Goal: Transaction & Acquisition: Purchase product/service

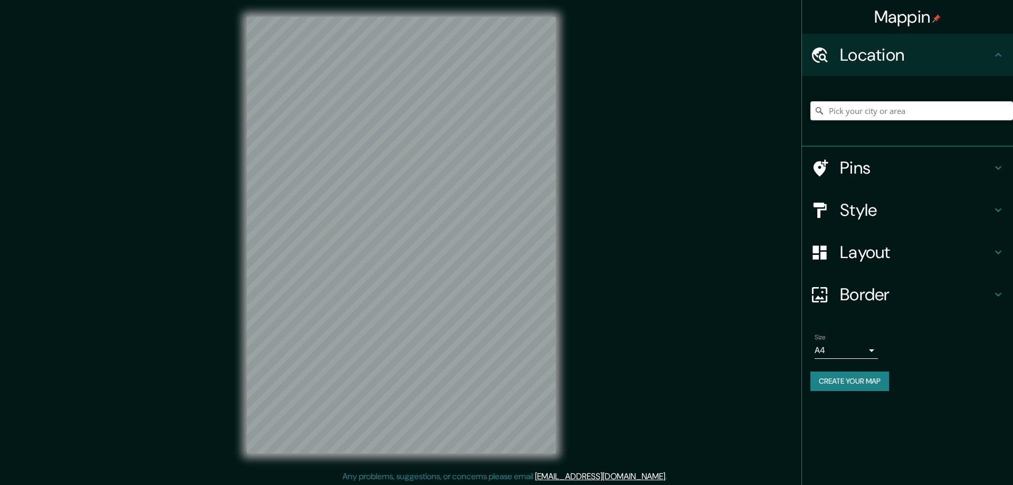
click at [840, 206] on h4 "Style" at bounding box center [916, 209] width 152 height 21
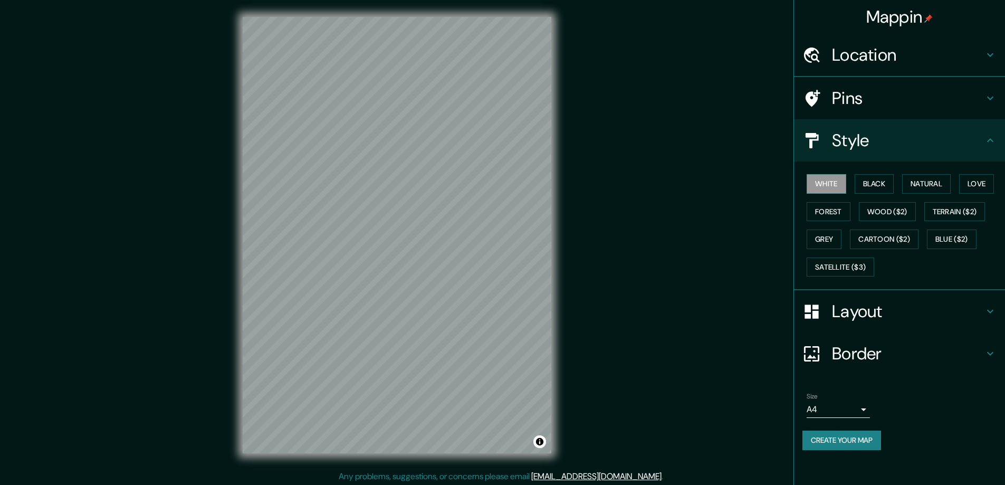
click at [852, 252] on div "White Black Natural Love Forest Wood ($2) Terrain ($2) Grey Cartoon ($2) Blue (…" at bounding box center [903, 225] width 203 height 111
click at [874, 178] on button "Black" at bounding box center [874, 184] width 40 height 20
click at [862, 315] on h4 "Layout" at bounding box center [908, 311] width 152 height 21
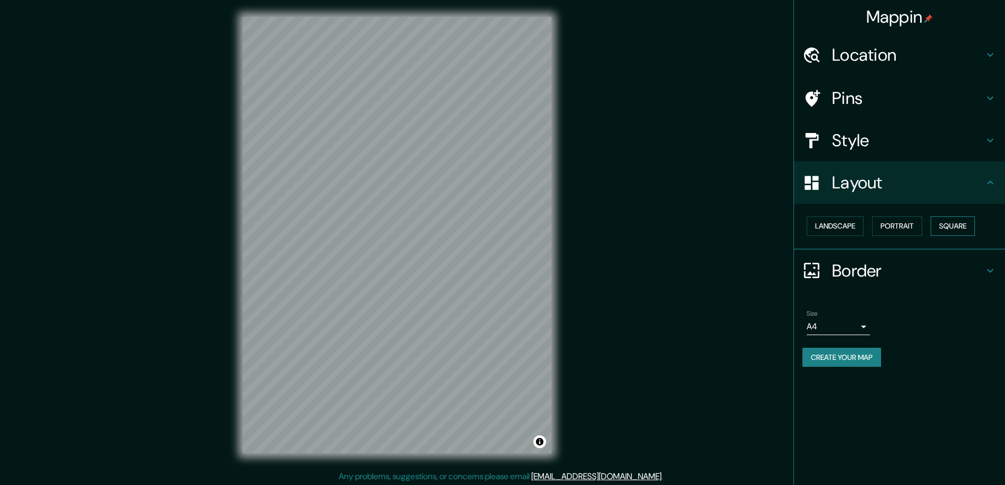
click at [960, 221] on button "Square" at bounding box center [952, 226] width 44 height 20
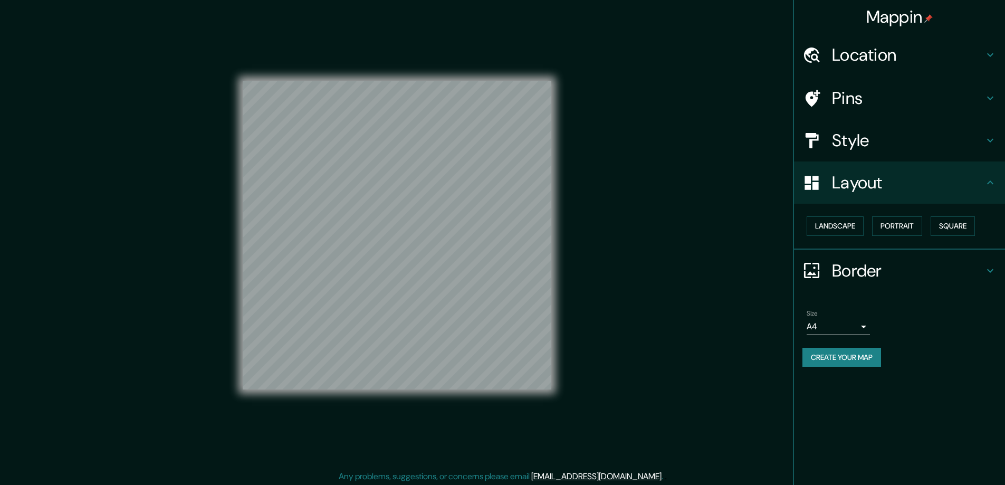
click at [855, 324] on body "Mappin Location Pins Style Layout Landscape Portrait Square Border Choose a bor…" at bounding box center [502, 242] width 1005 height 485
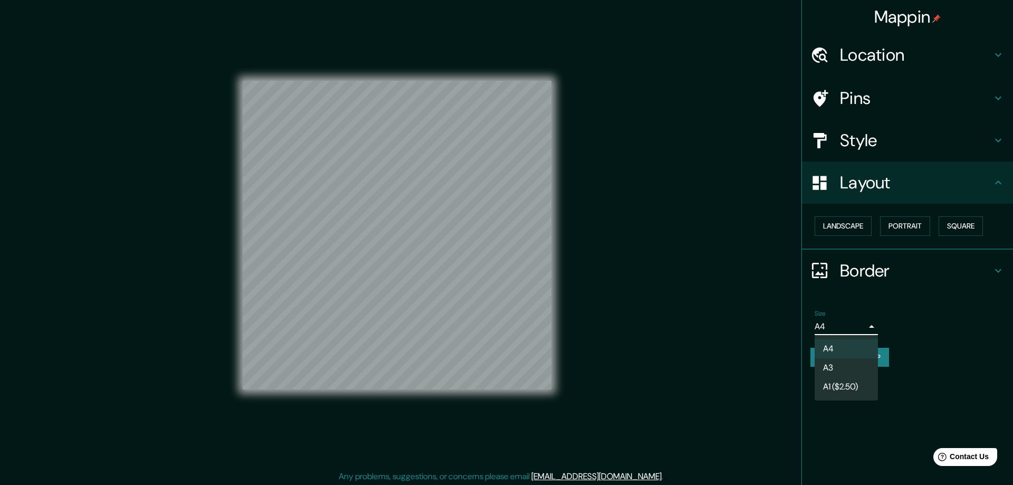
click at [835, 366] on li "A3" at bounding box center [845, 367] width 63 height 19
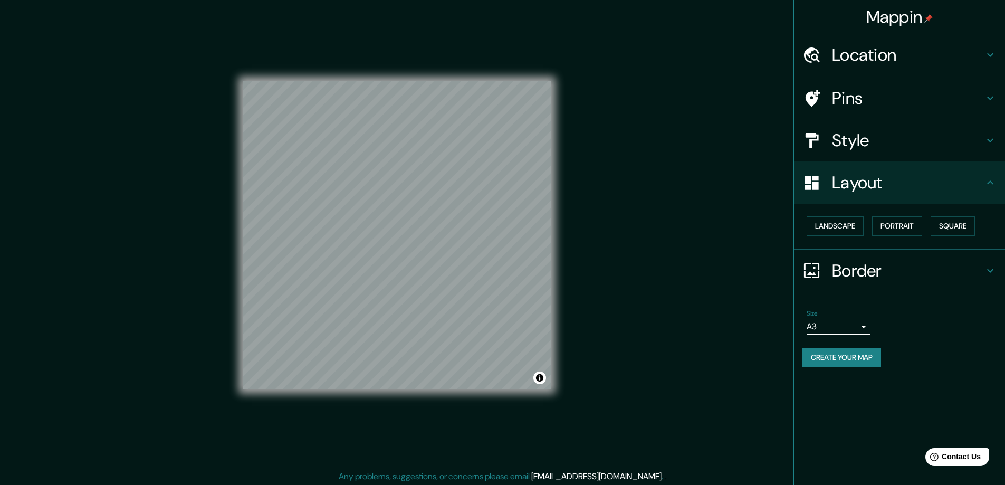
click at [845, 52] on h4 "Location" at bounding box center [908, 54] width 152 height 21
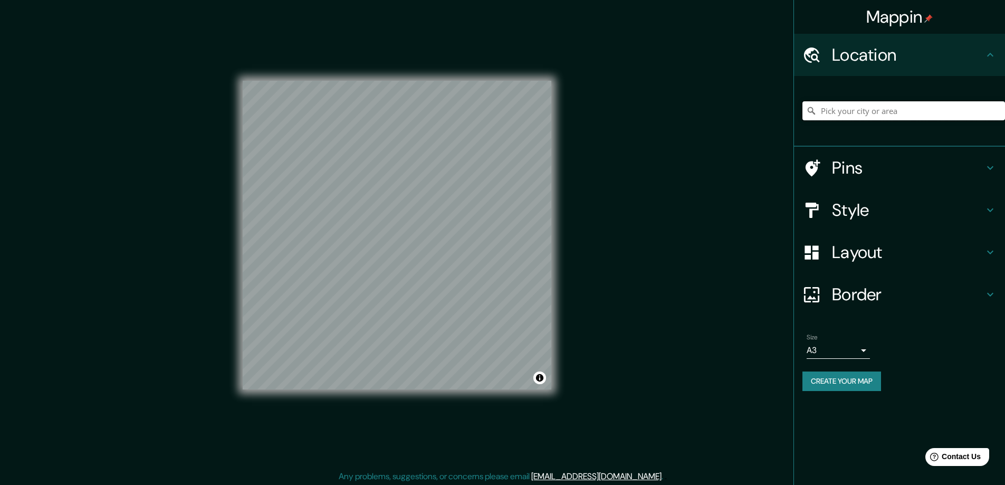
paste input "Bonheiden [STREET_ADDRESS]"
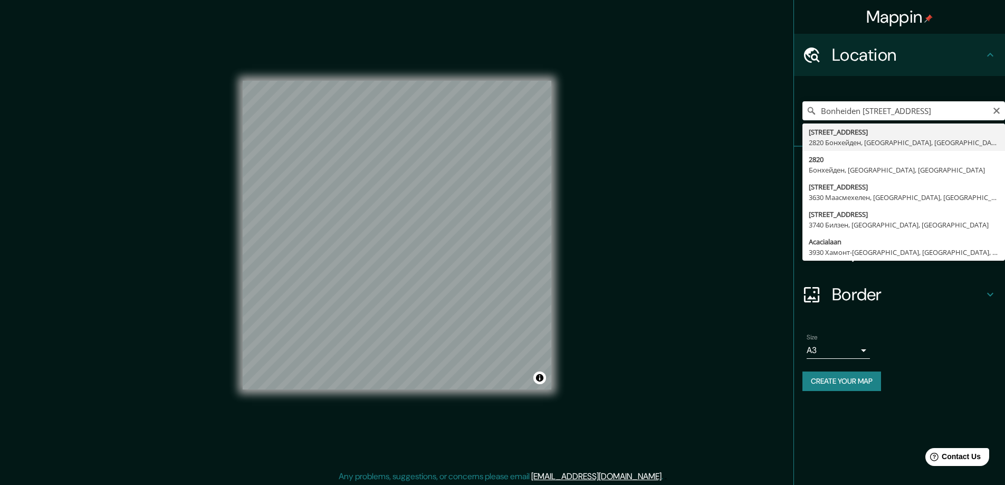
type input "[STREET_ADDRESS]"
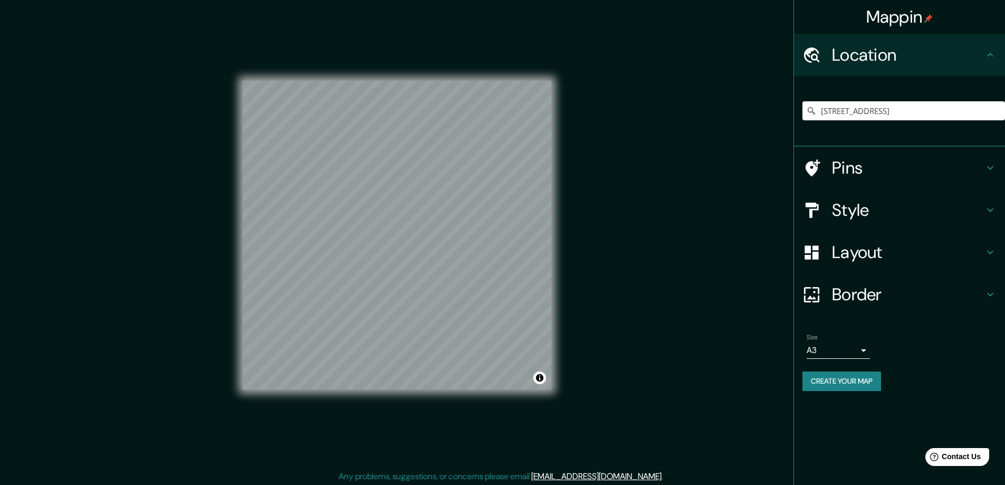
click at [825, 382] on button "Create your map" at bounding box center [841, 381] width 79 height 20
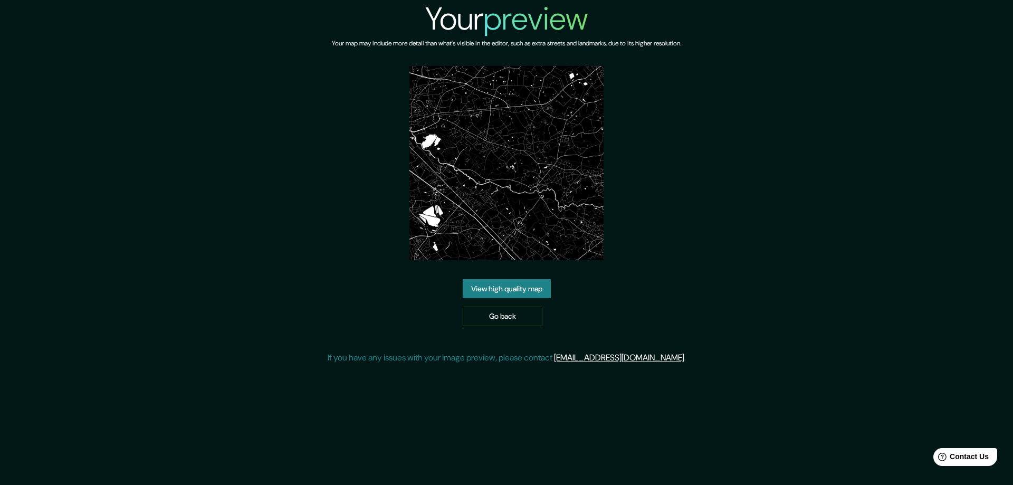
click at [490, 283] on link "View high quality map" at bounding box center [507, 289] width 88 height 20
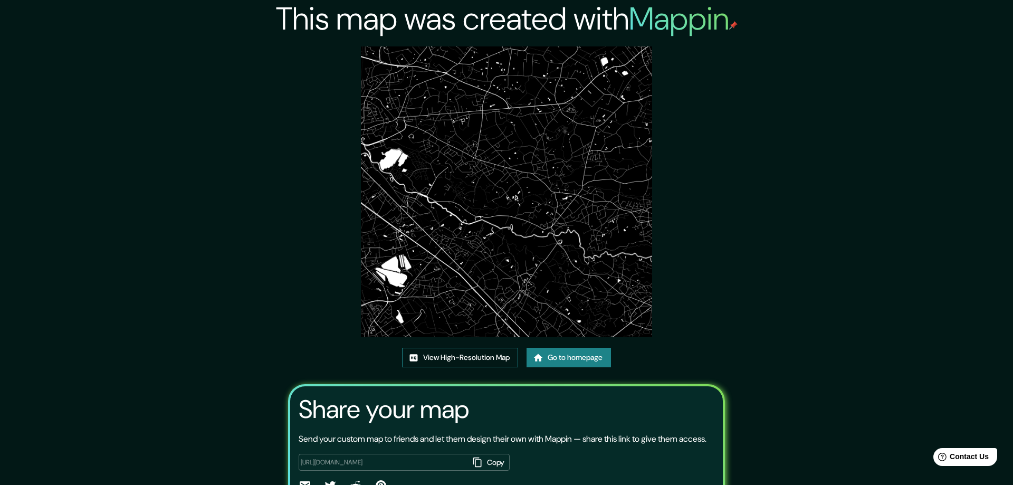
click at [444, 355] on link "View High-Resolution Map" at bounding box center [460, 358] width 116 height 20
click at [541, 354] on link "Go to homepage" at bounding box center [565, 358] width 84 height 20
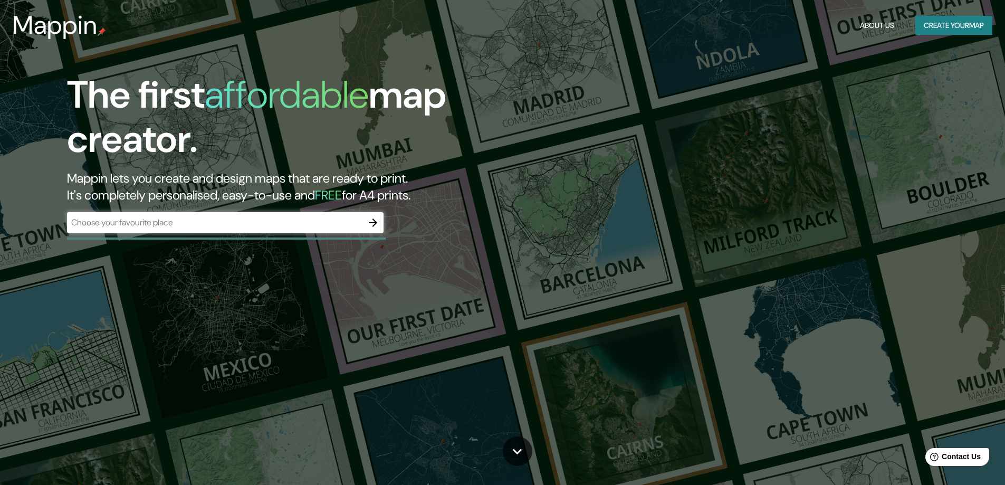
click at [373, 223] on icon "button" at bounding box center [373, 222] width 8 height 8
